Goal: Navigation & Orientation: Find specific page/section

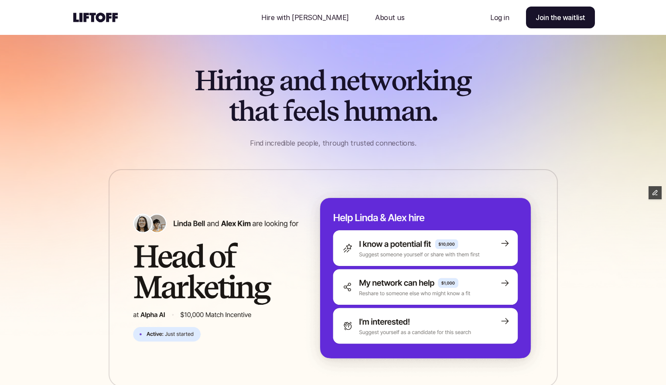
click at [498, 86] on h1 "H i r i n g a n d n e t w o r k i n g t h a t f e e l s h u m a n ." at bounding box center [333, 96] width 358 height 62
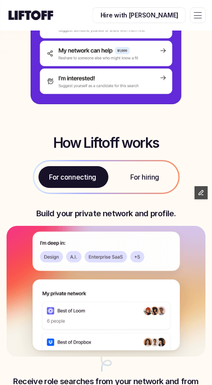
scroll to position [215, 0]
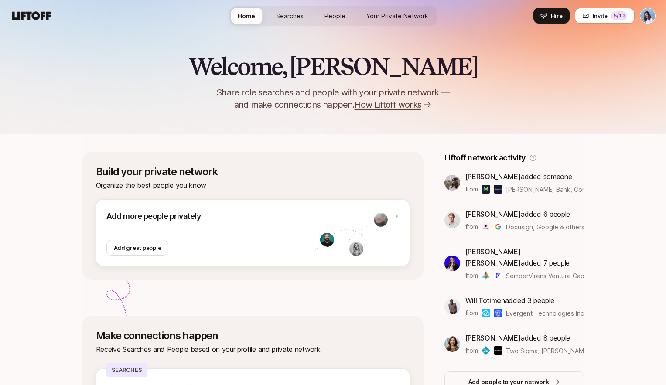
click at [340, 19] on span "People" at bounding box center [335, 15] width 21 height 9
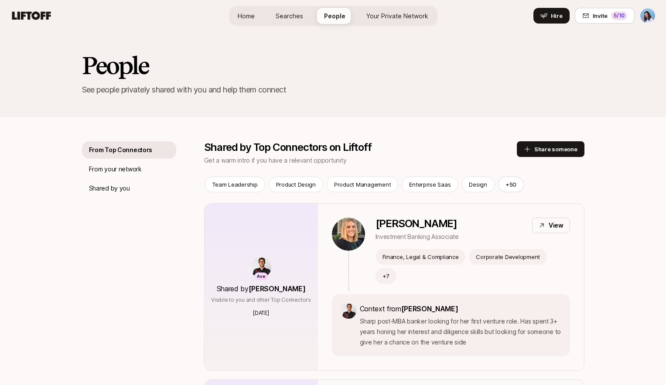
click at [379, 10] on link "Your Private Network" at bounding box center [398, 16] width 76 height 16
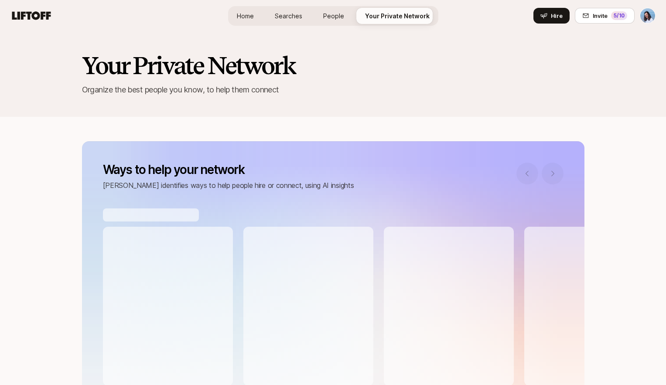
click at [289, 11] on span "Searches" at bounding box center [288, 15] width 27 height 9
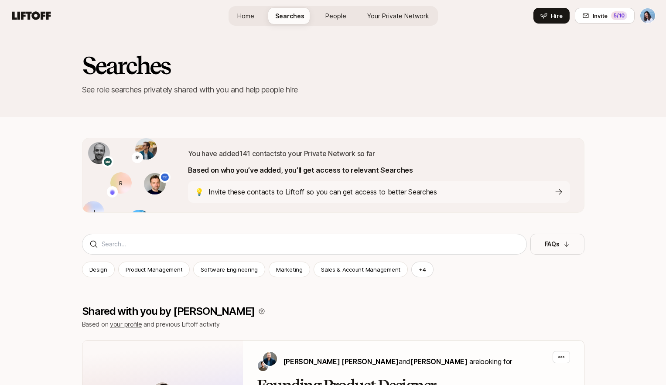
click at [405, 190] on p "Invite these contacts to Liftoff so you can get access to better Searches" at bounding box center [323, 191] width 229 height 11
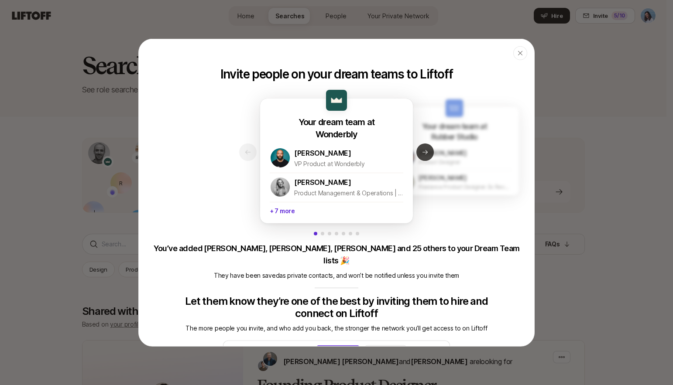
click at [422, 154] on icon at bounding box center [424, 152] width 5 height 4
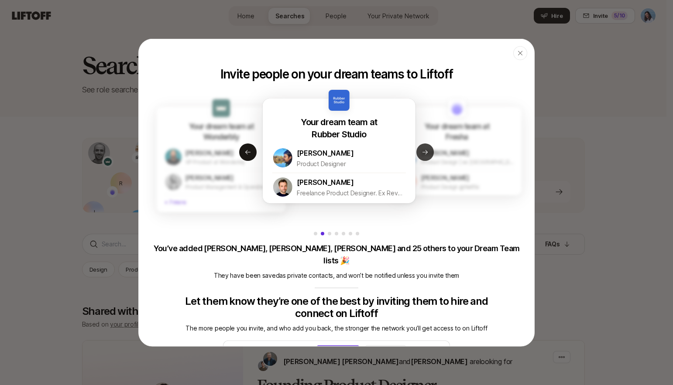
click at [422, 151] on icon at bounding box center [425, 151] width 7 height 7
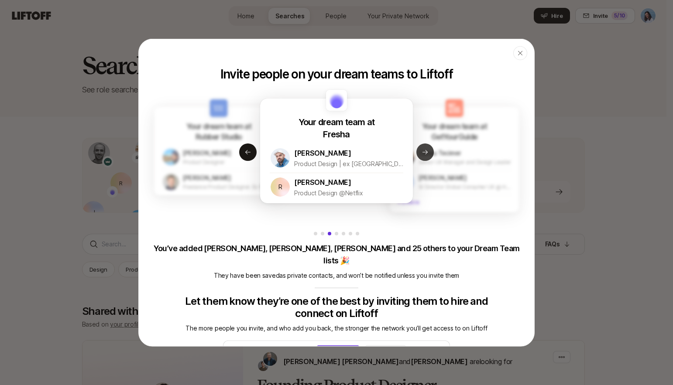
click at [422, 150] on button "Next slide" at bounding box center [424, 151] width 17 height 17
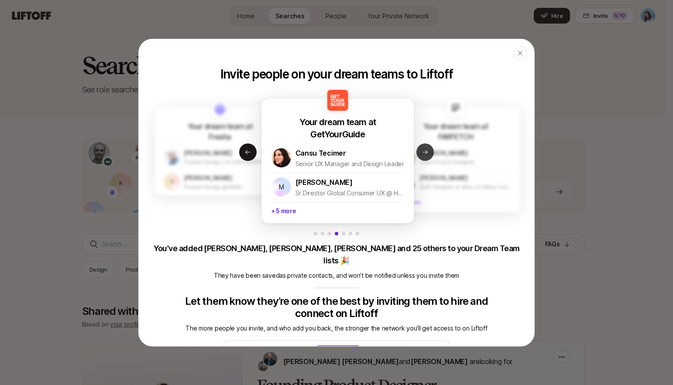
click at [422, 150] on button "Next slide" at bounding box center [424, 151] width 17 height 17
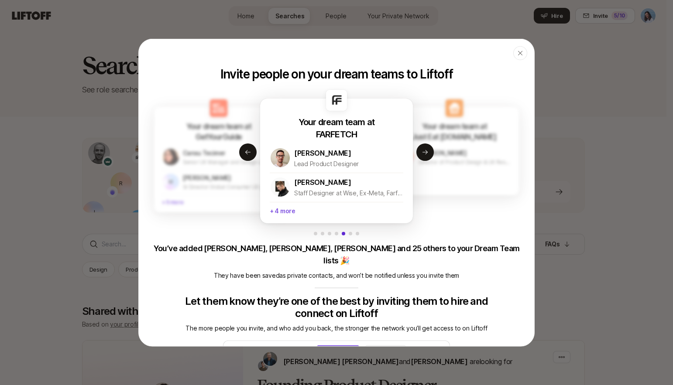
click at [270, 212] on p "+ 4 more" at bounding box center [337, 210] width 134 height 16
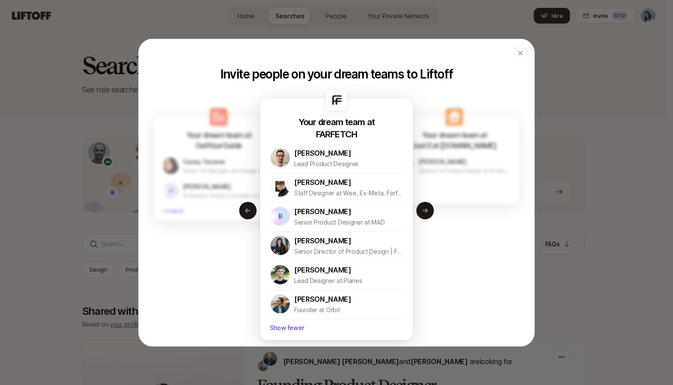
click at [284, 330] on p "Show fewer" at bounding box center [337, 327] width 134 height 16
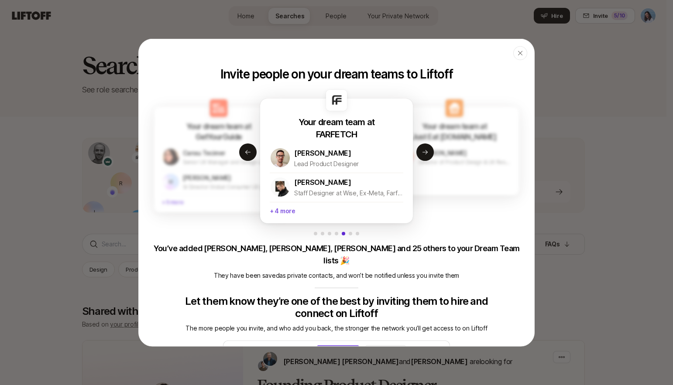
click at [279, 210] on p "+ 4 more" at bounding box center [337, 210] width 134 height 16
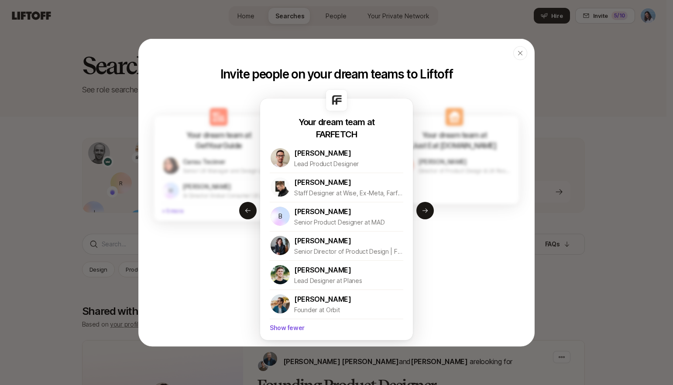
click at [281, 327] on p "Show fewer" at bounding box center [337, 327] width 134 height 16
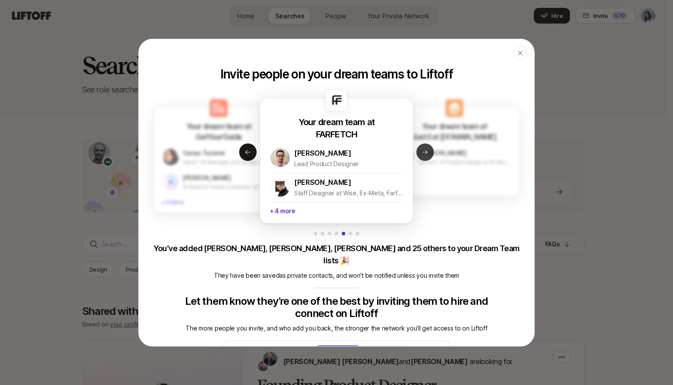
click at [419, 158] on button "Next slide" at bounding box center [424, 151] width 17 height 17
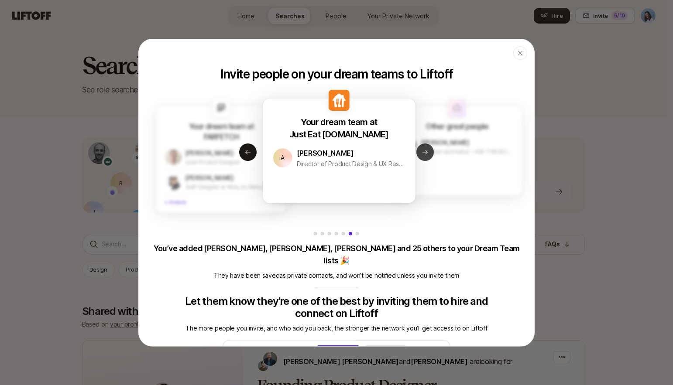
click at [422, 152] on icon at bounding box center [424, 152] width 5 height 4
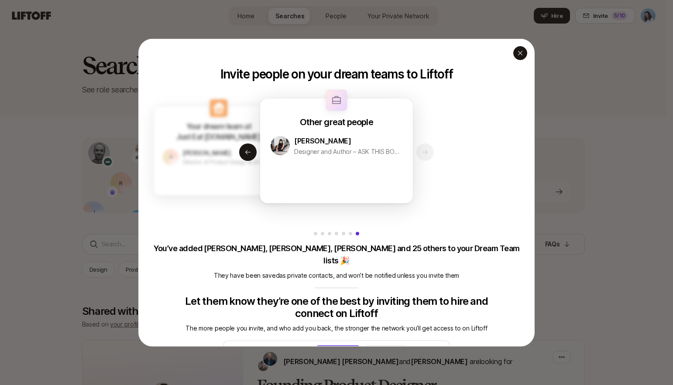
click at [518, 52] on icon "button" at bounding box center [520, 52] width 7 height 7
